Goal: Task Accomplishment & Management: Use online tool/utility

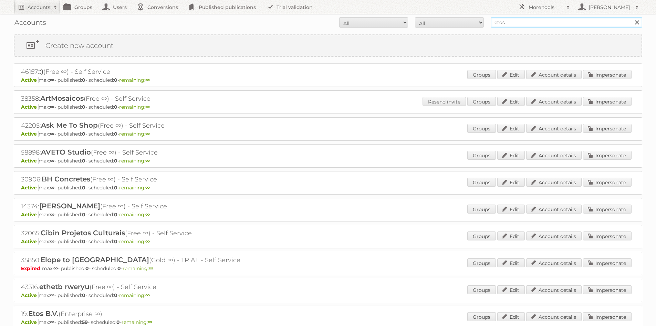
click at [526, 22] on input "etos" at bounding box center [567, 22] width 152 height 10
type input "hema"
click at [632, 17] on input "Search" at bounding box center [637, 22] width 10 height 10
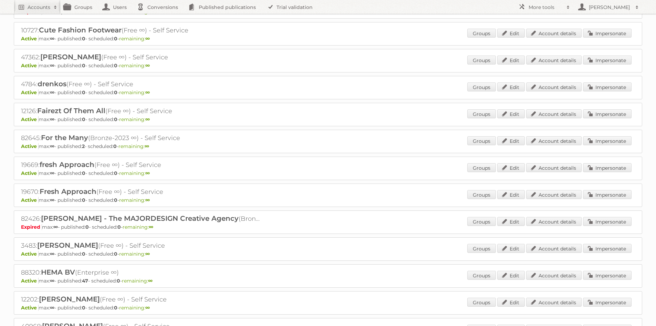
scroll to position [344, 0]
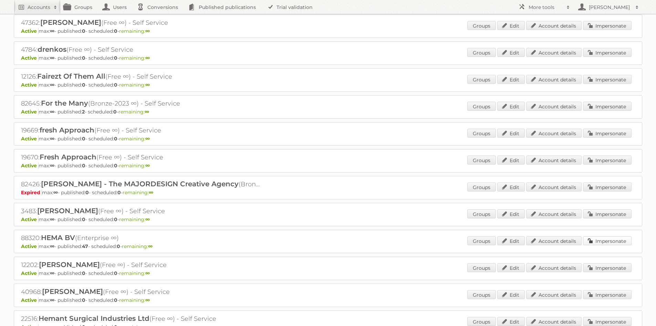
click at [605, 241] on link "Impersonate" at bounding box center [607, 240] width 49 height 9
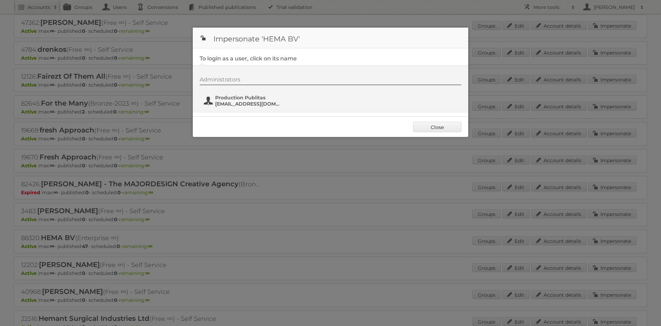
click at [256, 102] on span "[EMAIL_ADDRESS][DOMAIN_NAME]" at bounding box center [248, 104] width 67 height 6
